Goal: Check status: Check status

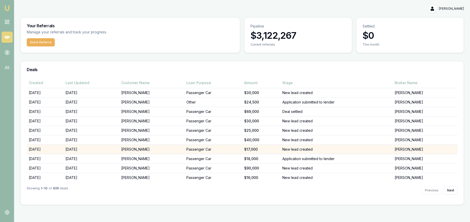
copy tr "[PERSON_NAME]"
drag, startPoint x: 163, startPoint y: 149, endPoint x: 124, endPoint y: 146, distance: 39.3
click at [118, 149] on tr "02/09/25 02/09/25 Amanda Ackerly Passenger Car $17,000 New lead created Erin Sh…" at bounding box center [242, 148] width 431 height 9
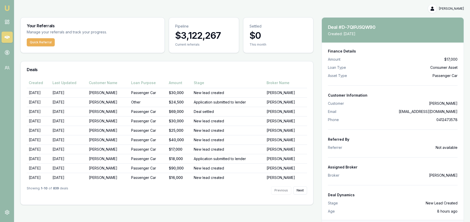
click at [279, 62] on div "Deals" at bounding box center [167, 69] width 292 height 16
click at [4, 21] on link at bounding box center [7, 21] width 11 height 11
